Goal: Task Accomplishment & Management: Complete application form

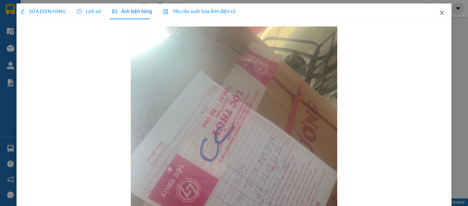
click at [440, 14] on span "Close" at bounding box center [441, 12] width 19 height 19
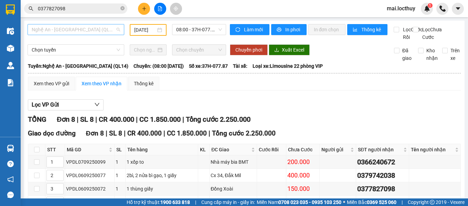
click at [95, 31] on span "Nghệ An - [GEOGRAPHIC_DATA] (QL14)" at bounding box center [76, 29] width 88 height 10
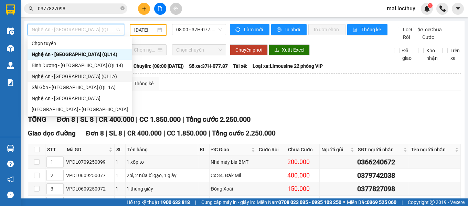
click at [68, 75] on div "Nghệ An - [GEOGRAPHIC_DATA] (QL1A)" at bounding box center [80, 77] width 96 height 8
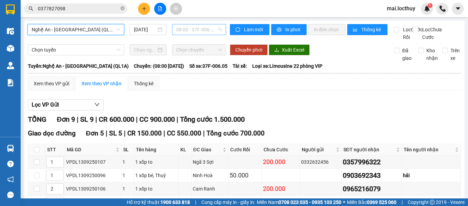
click at [206, 29] on span "08:00 - 37F-006.05" at bounding box center [199, 29] width 46 height 10
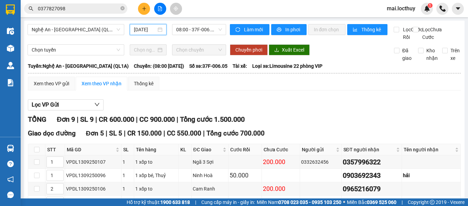
click at [149, 31] on input "[DATE]" at bounding box center [145, 30] width 23 height 8
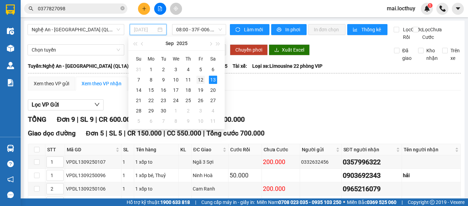
click at [202, 78] on div "12" at bounding box center [200, 80] width 8 height 8
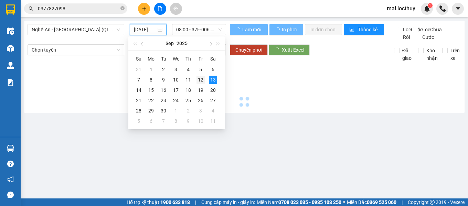
type input "[DATE]"
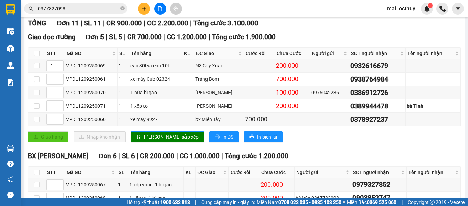
scroll to position [138, 0]
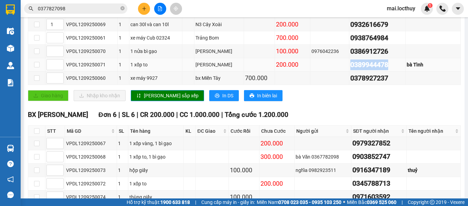
drag, startPoint x: 385, startPoint y: 72, endPoint x: 343, endPoint y: 73, distance: 41.3
click at [350, 70] on div "0389944478" at bounding box center [377, 65] width 54 height 11
copy div "0389944478"
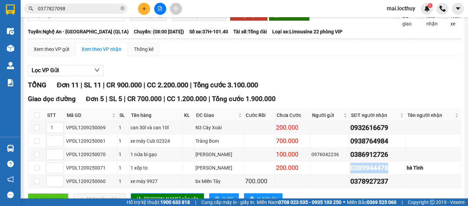
scroll to position [0, 0]
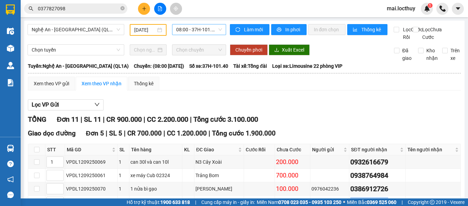
click at [218, 28] on span "08:00 - 37H-101.40" at bounding box center [199, 29] width 46 height 10
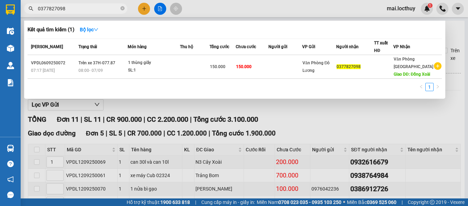
click at [99, 6] on input "0377827098" at bounding box center [78, 9] width 81 height 8
click at [122, 9] on icon "close-circle" at bounding box center [122, 8] width 4 height 4
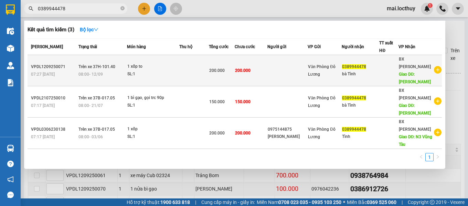
type input "0389944478"
click at [159, 71] on div "SL: 1" at bounding box center [153, 75] width 52 height 8
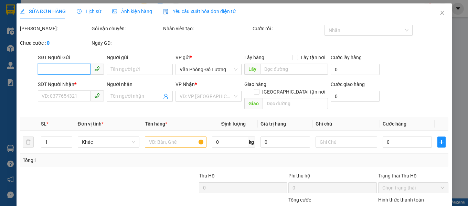
type input "0389944478"
type input "bà Tình"
type input "[PERSON_NAME]"
type input "200.000"
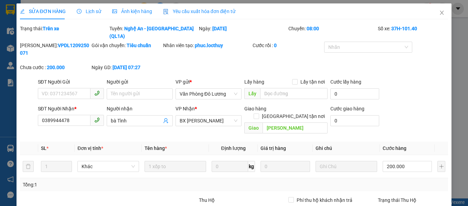
click at [131, 13] on span "Ảnh kiện hàng" at bounding box center [132, 12] width 40 height 6
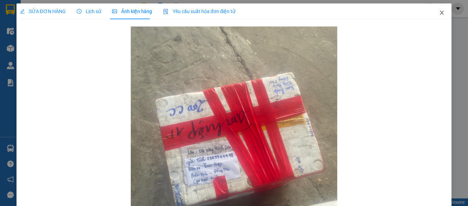
click at [439, 14] on icon "close" at bounding box center [442, 13] width 6 height 6
